Goal: Use online tool/utility: Utilize a website feature to perform a specific function

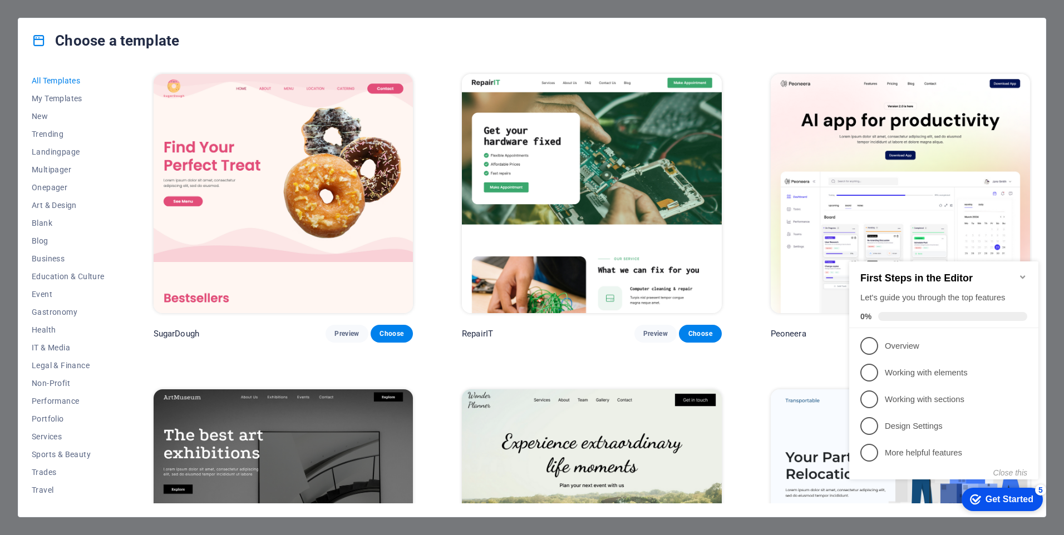
click at [312, 185] on img at bounding box center [283, 193] width 259 height 239
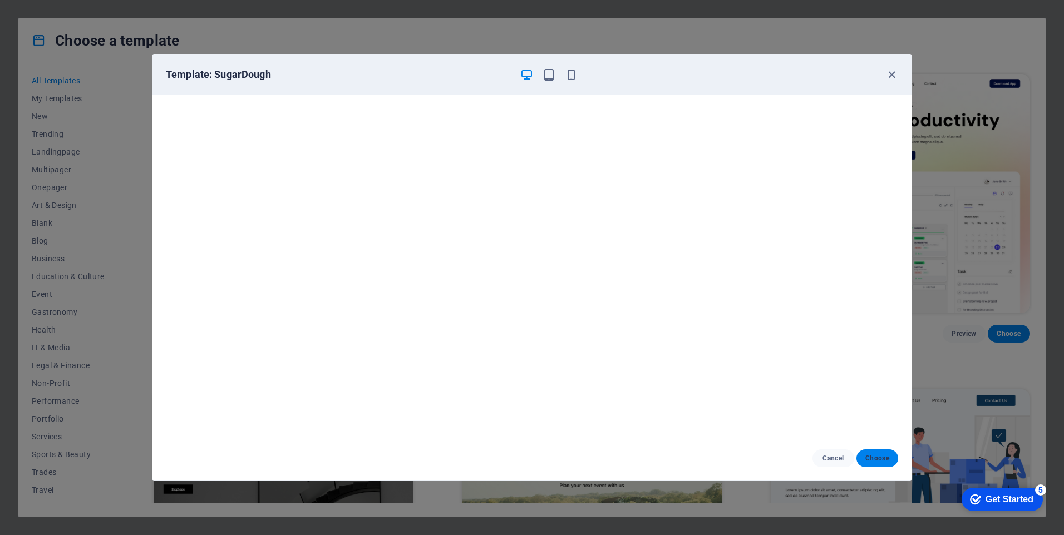
click at [881, 458] on span "Choose" at bounding box center [878, 458] width 24 height 9
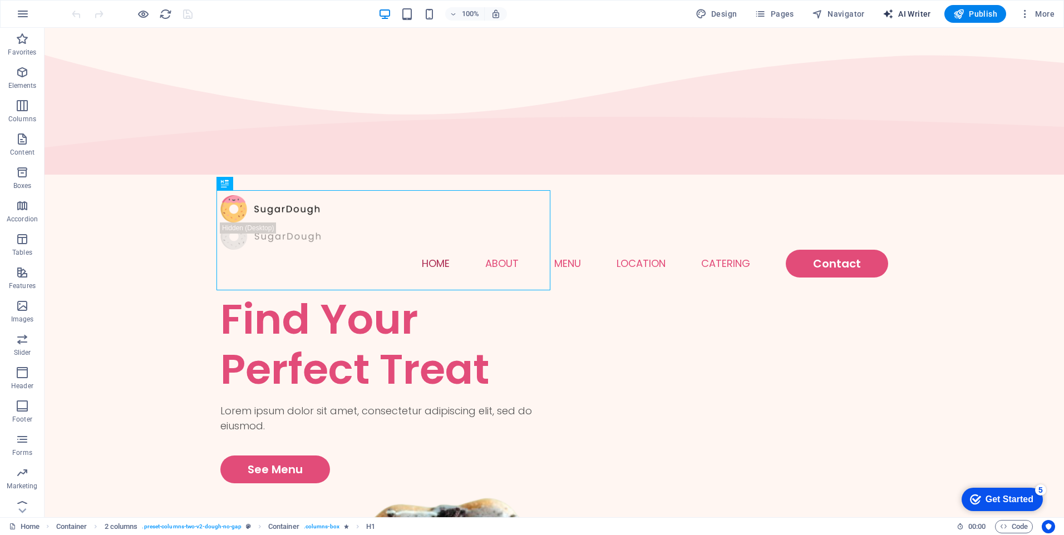
click at [909, 13] on span "AI Writer" at bounding box center [907, 13] width 48 height 11
select select "English"
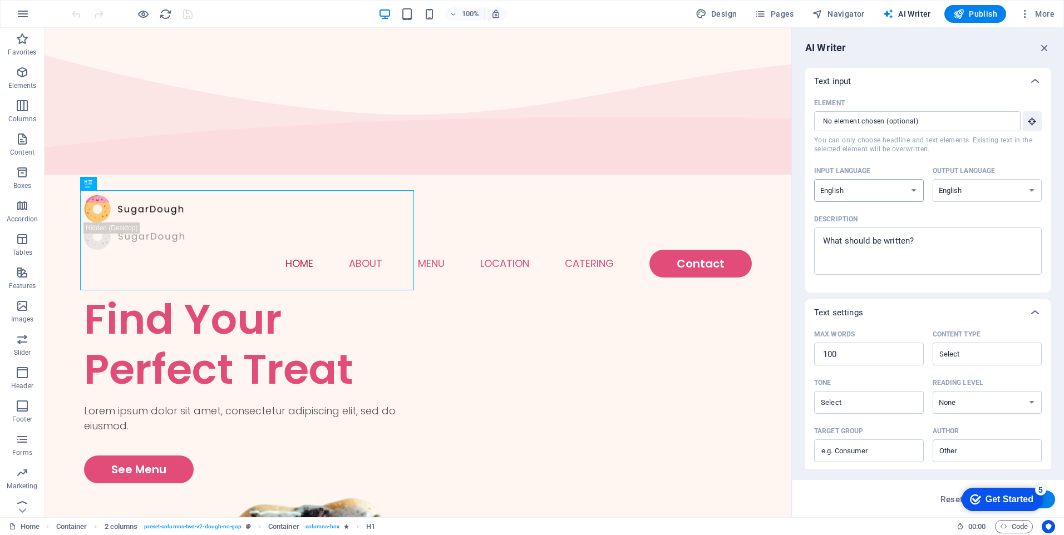
click at [908, 192] on select "Albanian Arabic Armenian Awadhi Azerbaijani Bashkir Basque Belarusian Bengali B…" at bounding box center [869, 190] width 110 height 23
click at [908, 191] on select "Albanian Arabic Armenian Awadhi Azerbaijani Bashkir Basque Belarusian Bengali B…" at bounding box center [869, 190] width 110 height 23
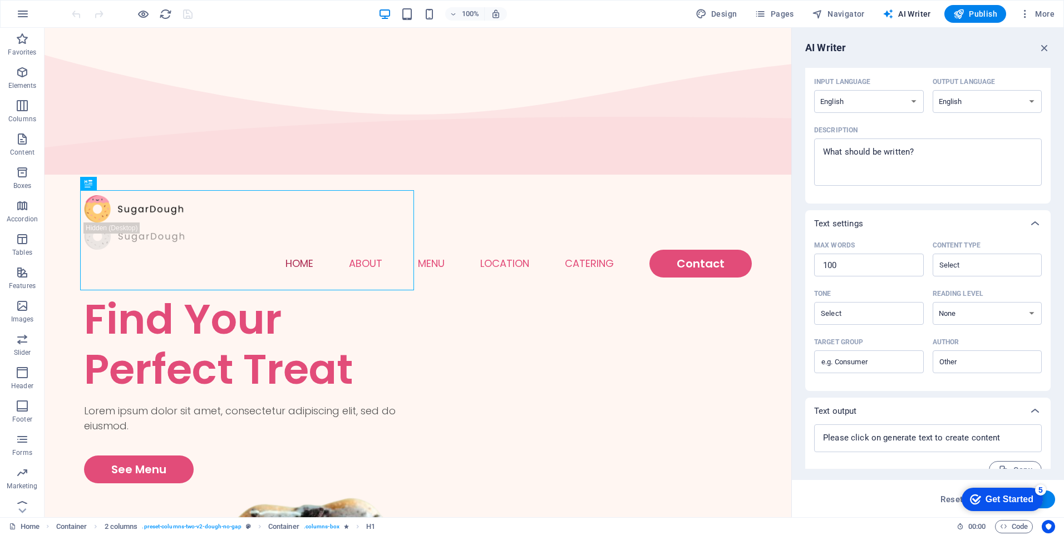
scroll to position [108, 0]
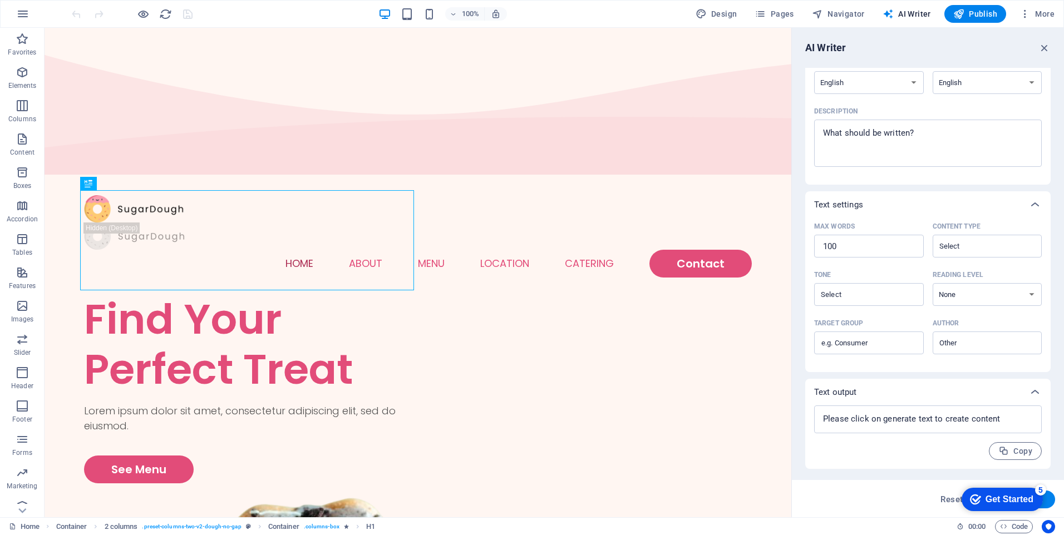
click at [982, 498] on div "checkmark Get Started 5" at bounding box center [1001, 499] width 63 height 11
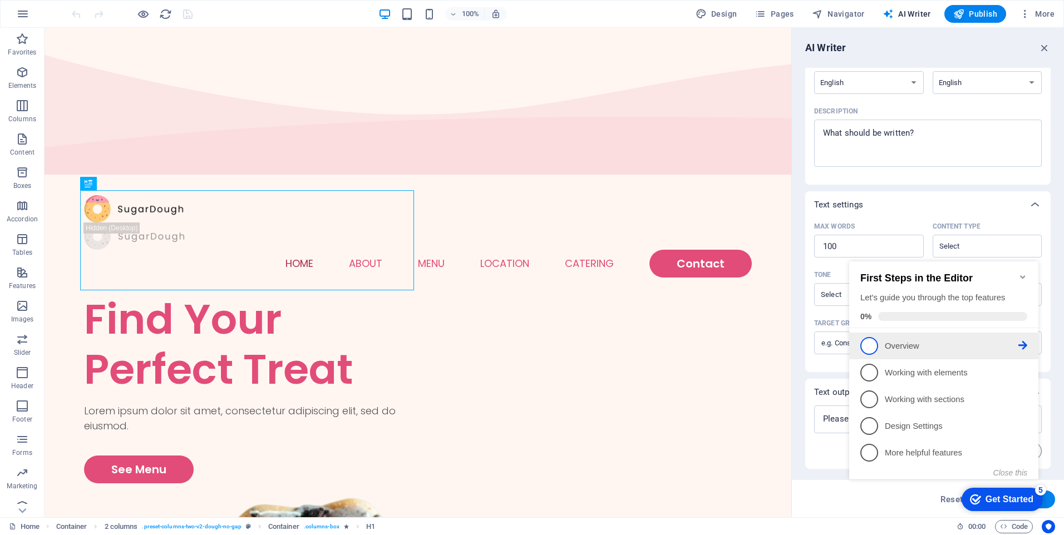
click at [873, 345] on span "1" at bounding box center [870, 346] width 18 height 18
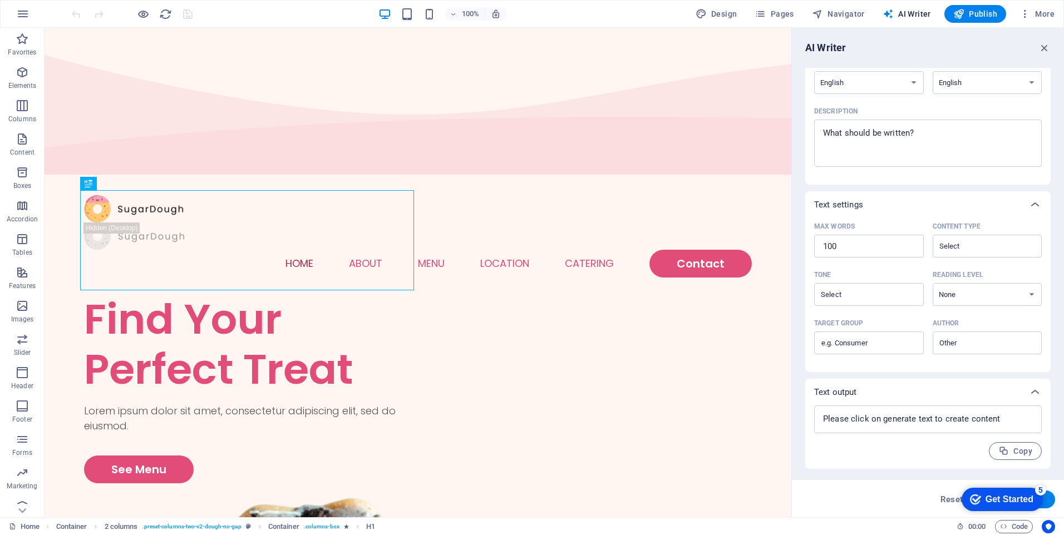
scroll to position [0, 0]
click at [1012, 500] on div "Get Started" at bounding box center [1010, 500] width 48 height 10
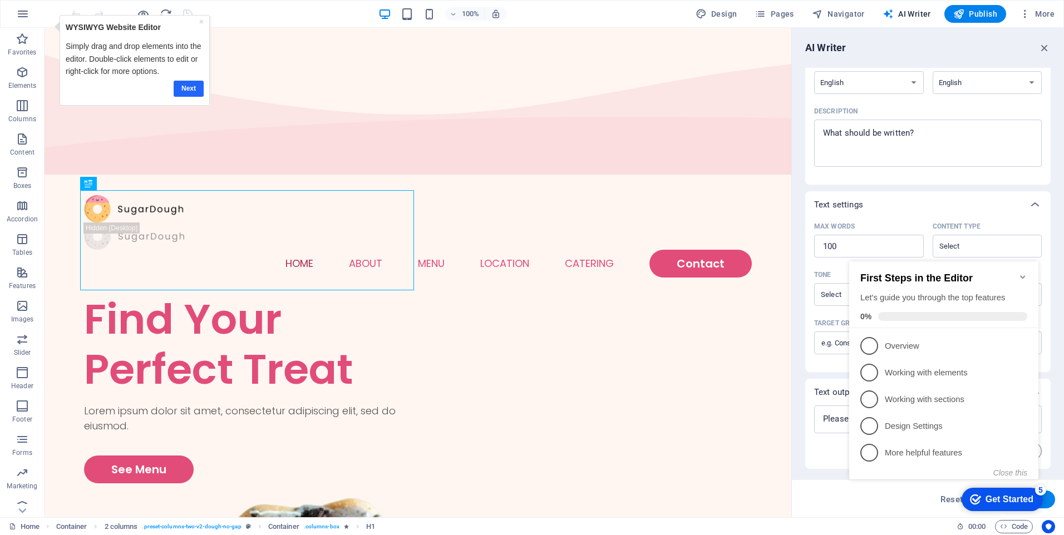
click at [190, 92] on link "Next" at bounding box center [188, 89] width 30 height 16
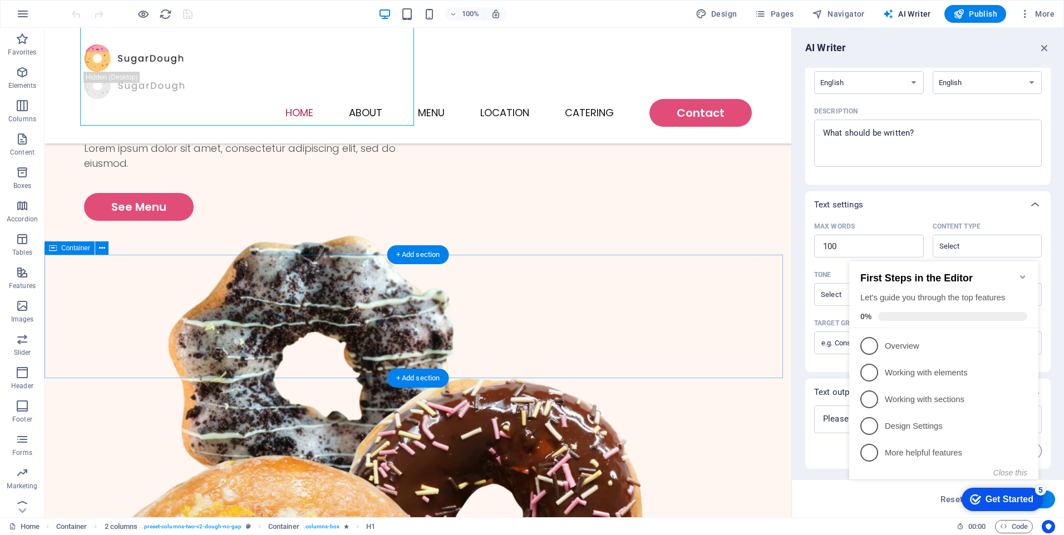
scroll to position [167, 0]
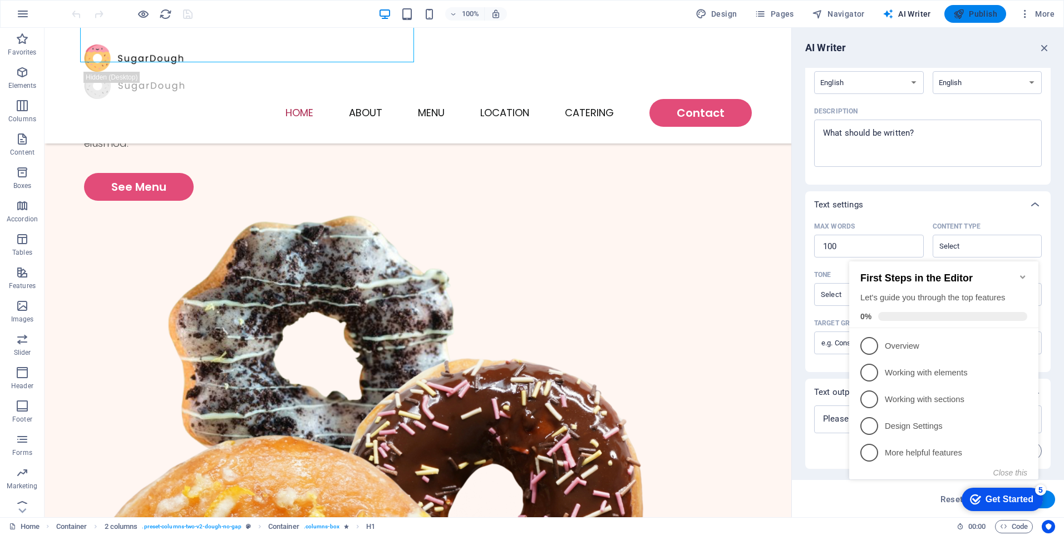
click at [989, 10] on span "Publish" at bounding box center [975, 13] width 44 height 11
